Goal: Information Seeking & Learning: Learn about a topic

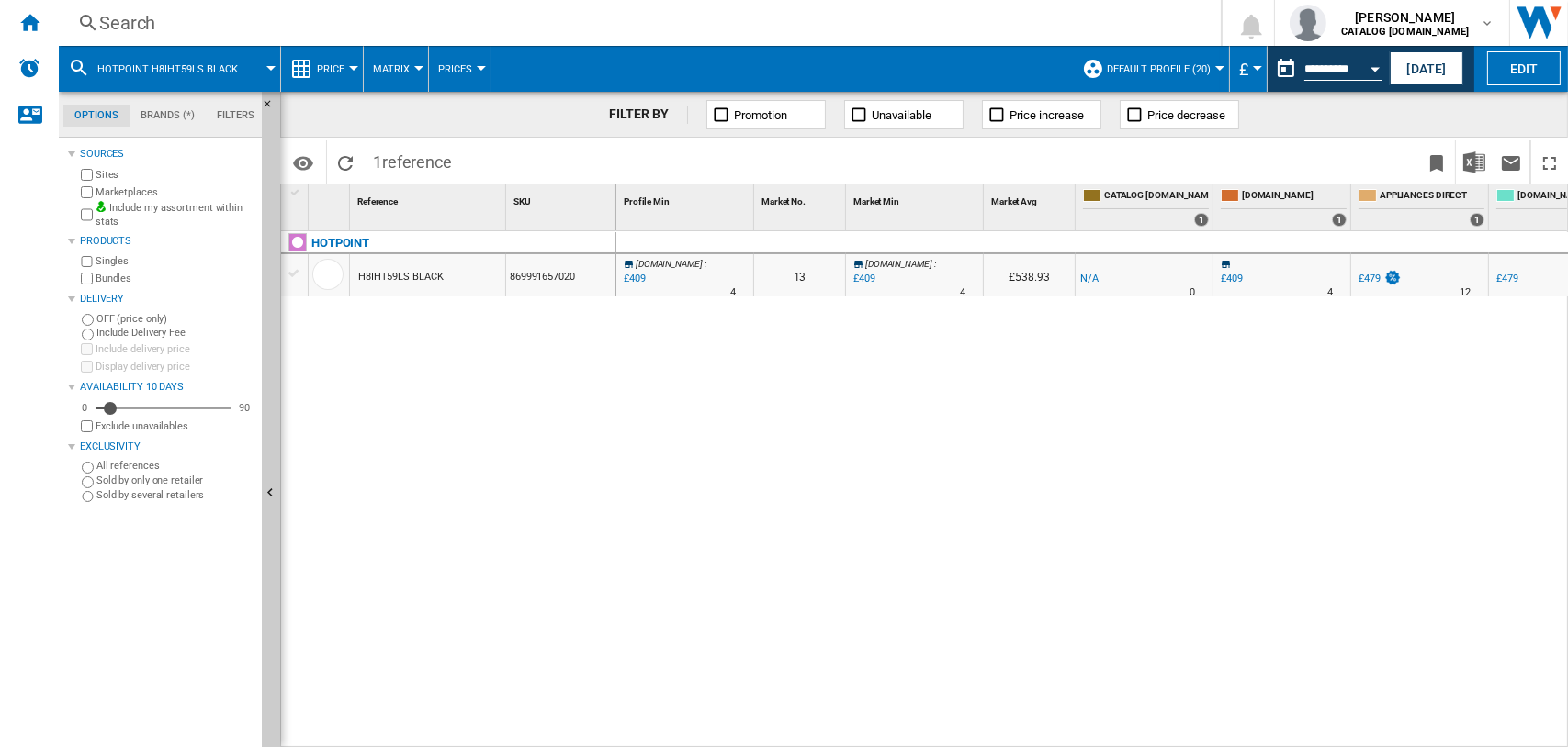
click at [583, 447] on div "HOTPOINT H8IHT59LS BLACK 869991657020" at bounding box center [449, 485] width 335 height 507
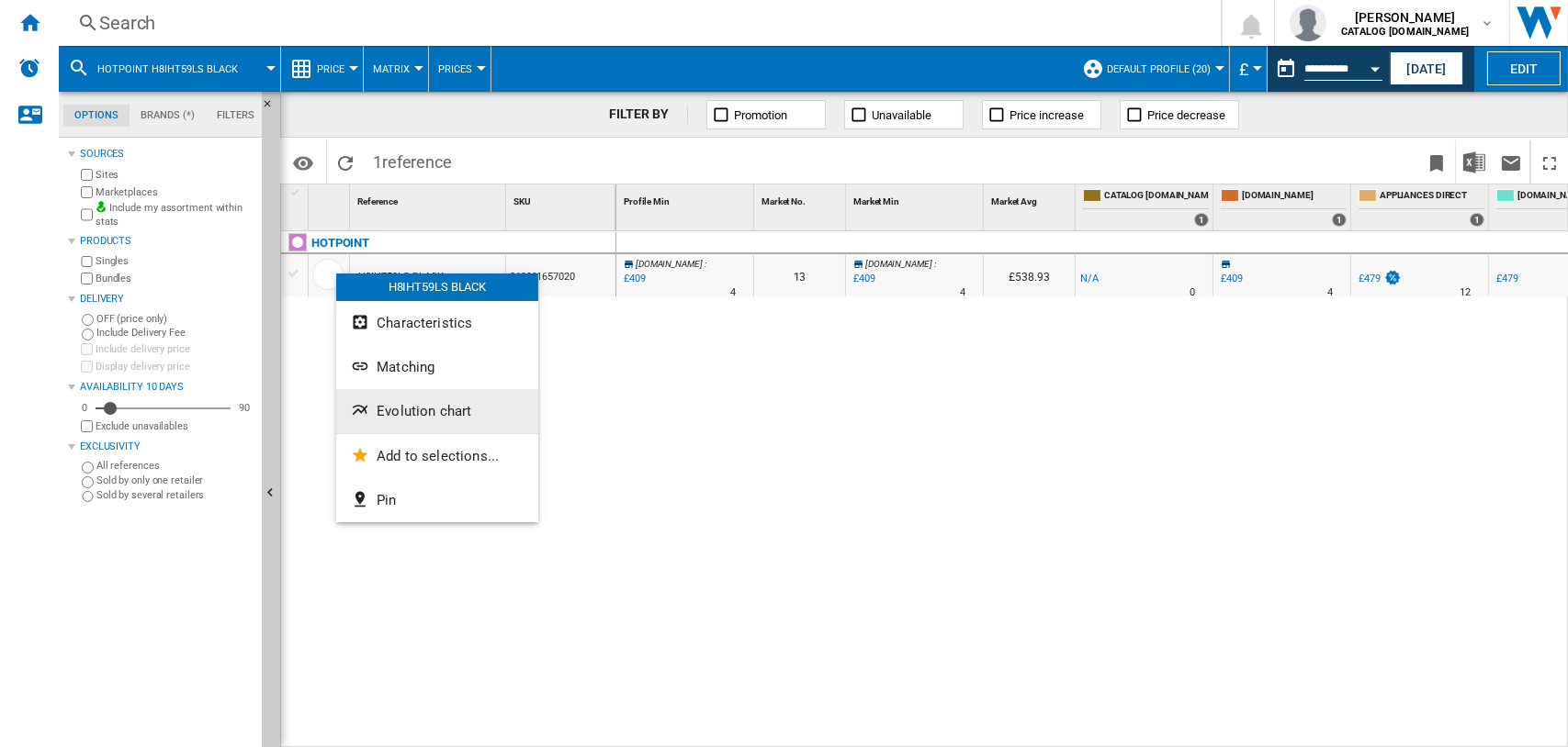
click at [409, 402] on button "Evolution chart" at bounding box center [437, 411] width 202 height 44
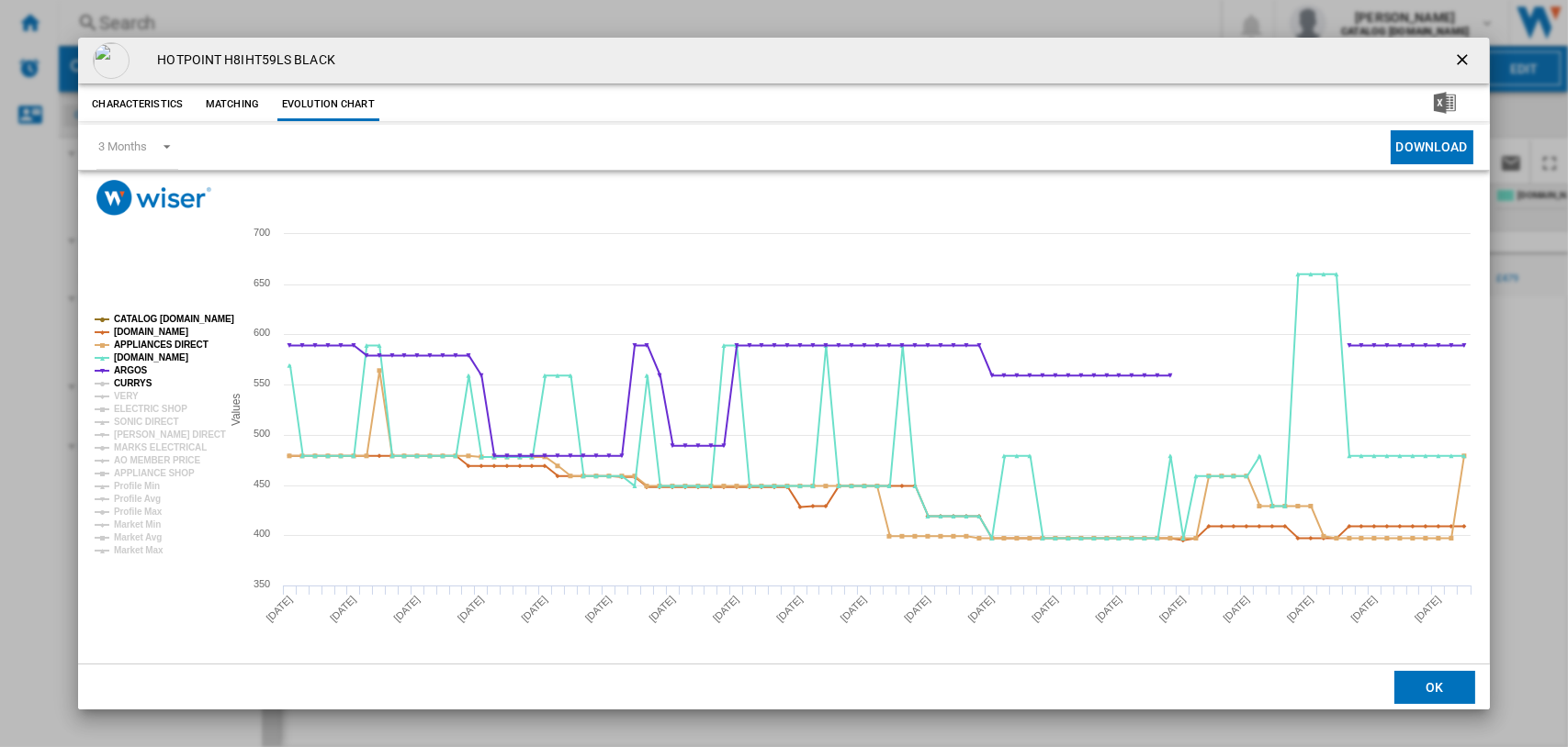
click at [119, 379] on tspan "CURRYS" at bounding box center [133, 383] width 38 height 10
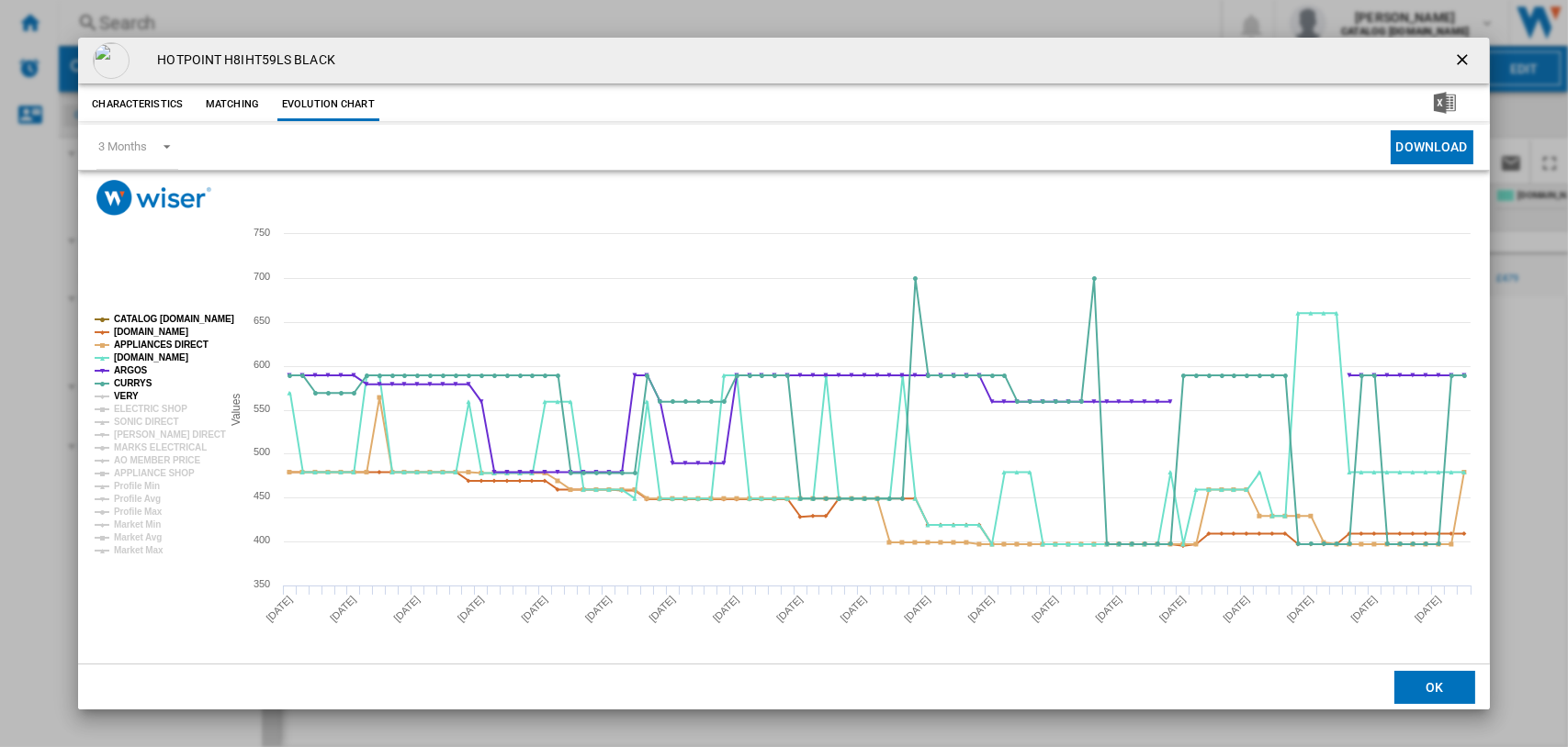
click at [130, 394] on tspan "VERY" at bounding box center [126, 396] width 24 height 10
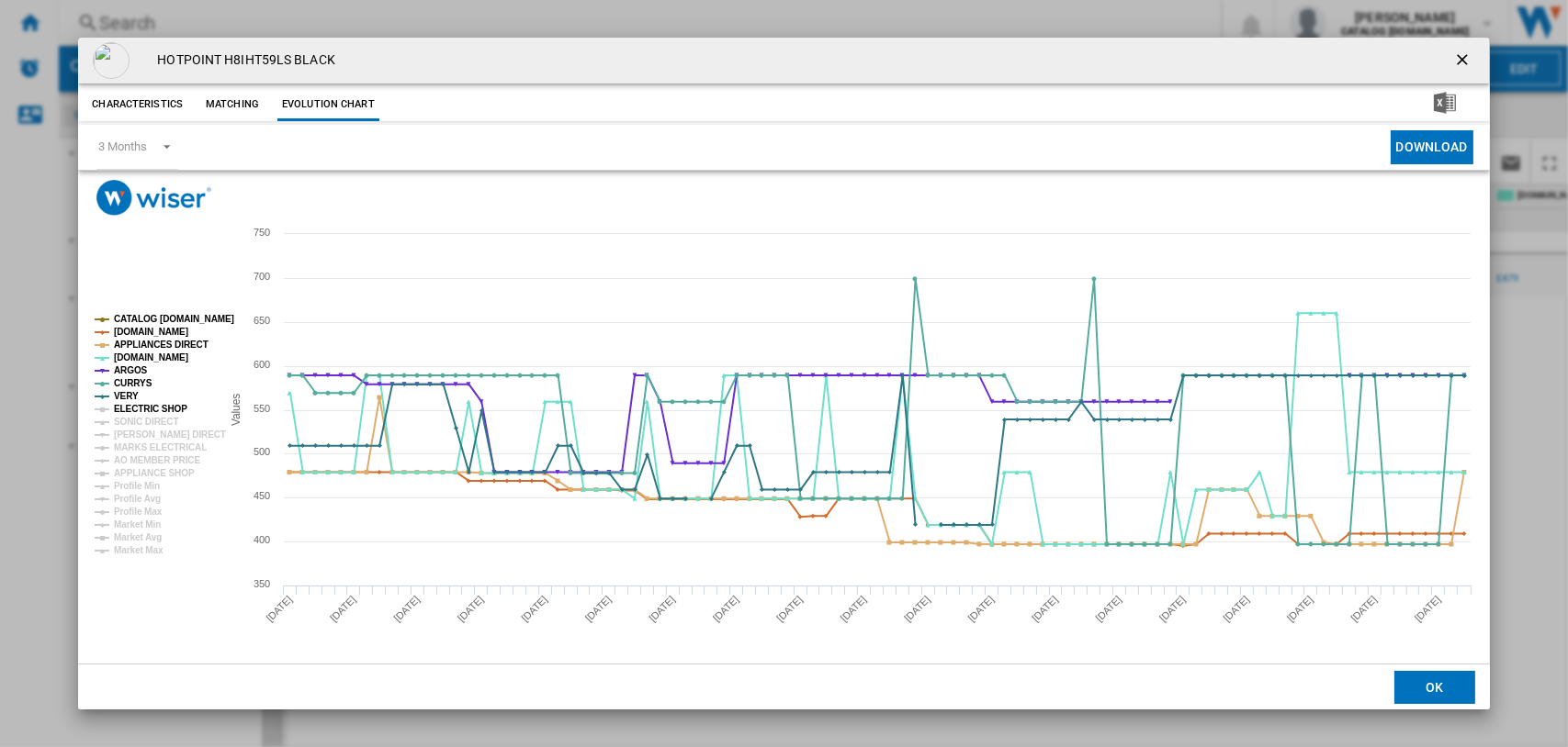
click at [134, 406] on tspan "ELECTRIC SHOP" at bounding box center [151, 409] width 73 height 10
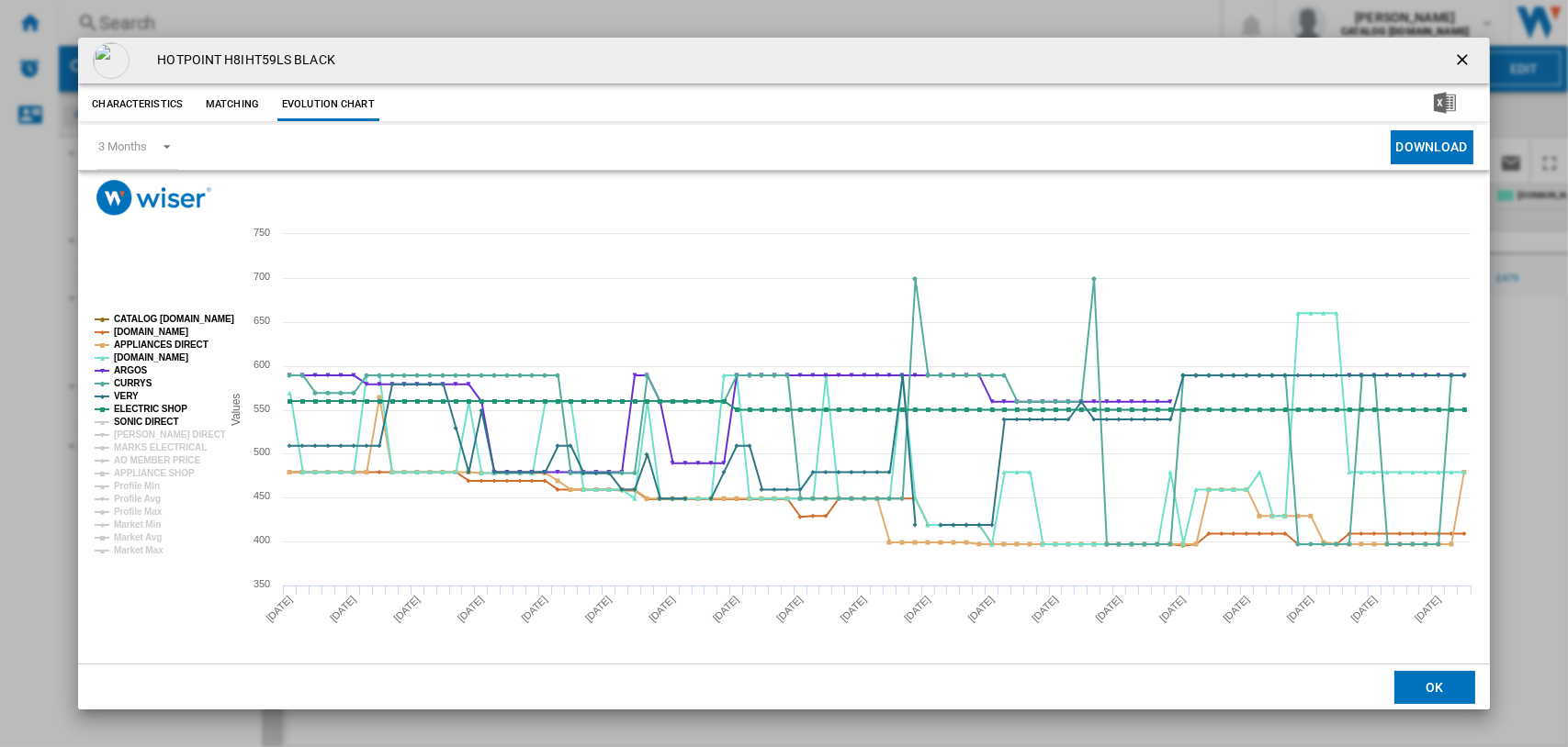
click at [136, 417] on tspan "SONIC DIRECT" at bounding box center [146, 421] width 65 height 10
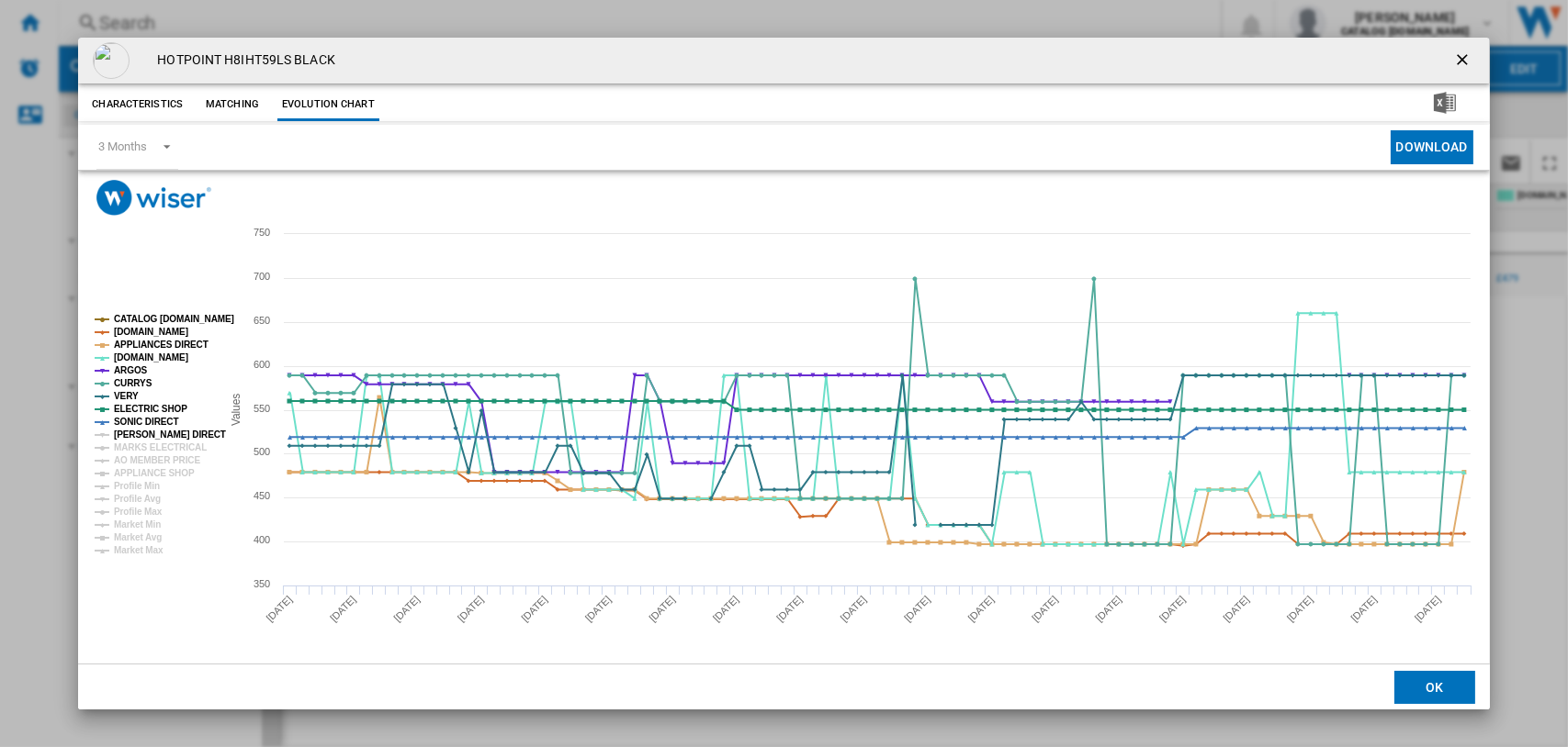
click at [140, 432] on tspan "[PERSON_NAME] DIRECT" at bounding box center [170, 434] width 112 height 10
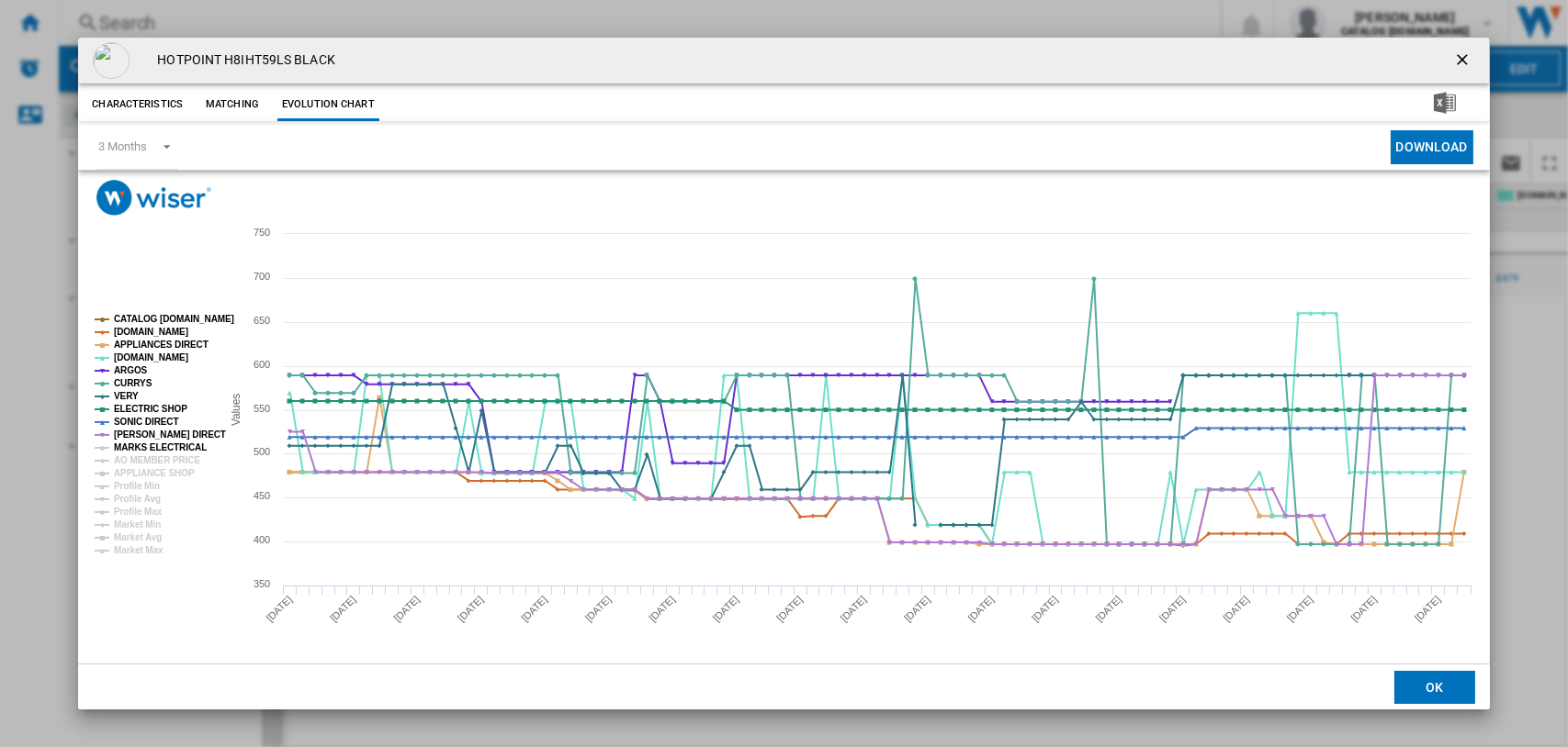
click at [141, 446] on tspan "MARKS ELECTRICAL" at bounding box center [160, 447] width 93 height 10
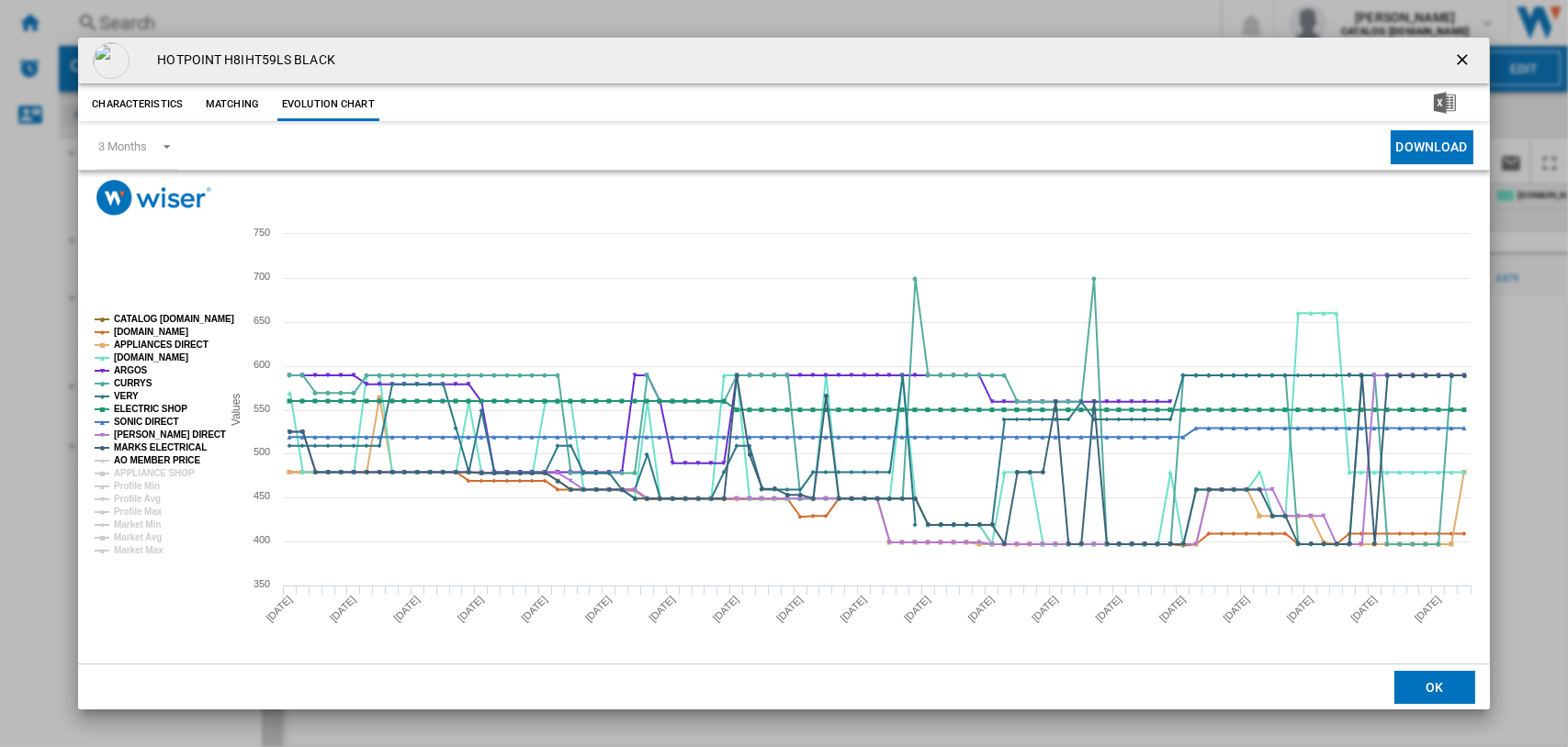
click at [145, 456] on tspan "AO MEMBER PRICE" at bounding box center [157, 461] width 86 height 10
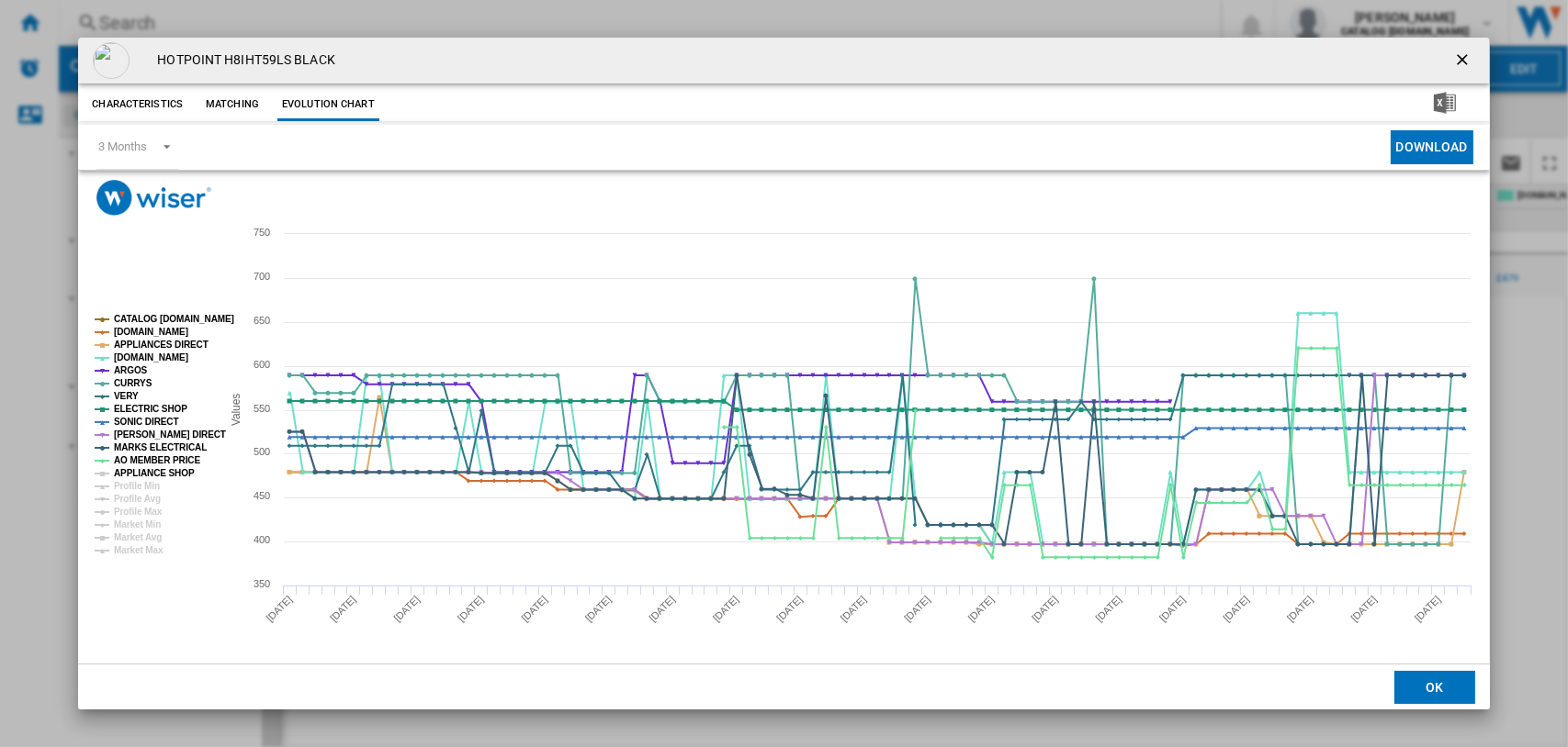
click at [145, 468] on tspan "APPLIANCE SHOP" at bounding box center [155, 473] width 81 height 10
